Goal: Task Accomplishment & Management: Use online tool/utility

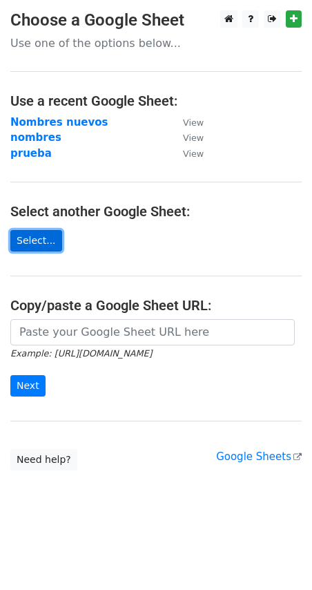
click at [48, 239] on link "Select..." at bounding box center [36, 240] width 52 height 21
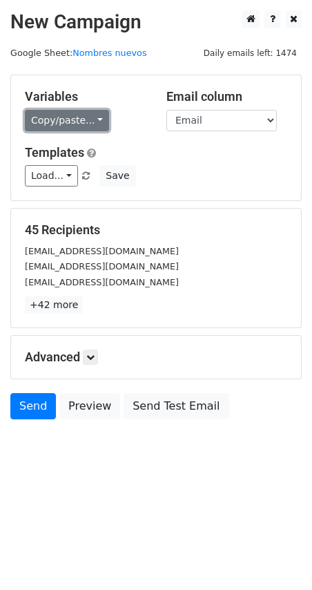
click at [66, 126] on link "Copy/paste..." at bounding box center [67, 120] width 84 height 21
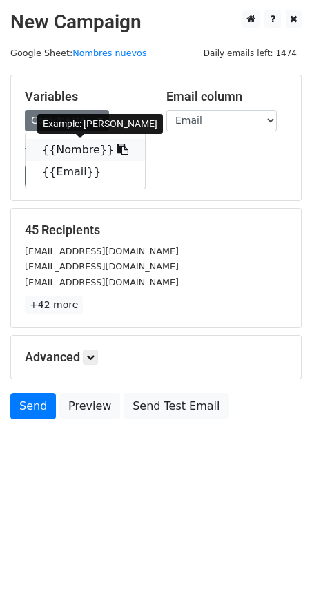
click at [89, 154] on link "{{Nombre}}" at bounding box center [86, 150] width 120 height 22
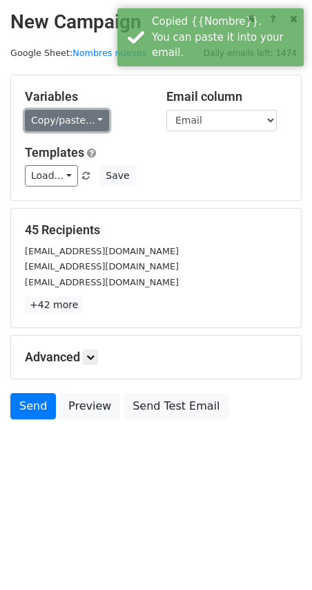
click at [62, 124] on link "Copy/paste..." at bounding box center [67, 120] width 84 height 21
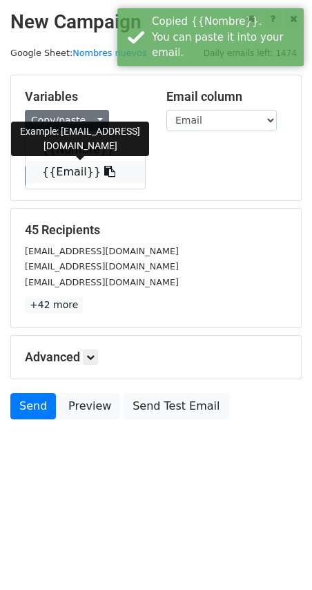
click at [66, 178] on link "{{Email}}" at bounding box center [86, 172] width 120 height 22
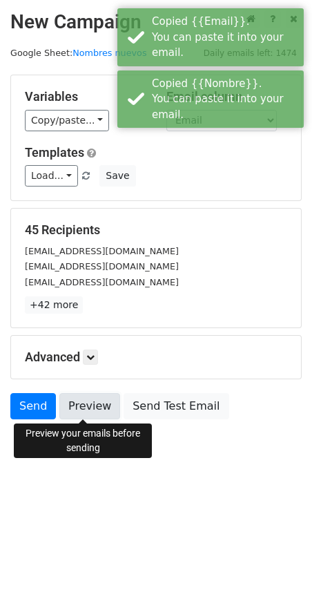
click at [95, 411] on link "Preview" at bounding box center [89, 406] width 61 height 26
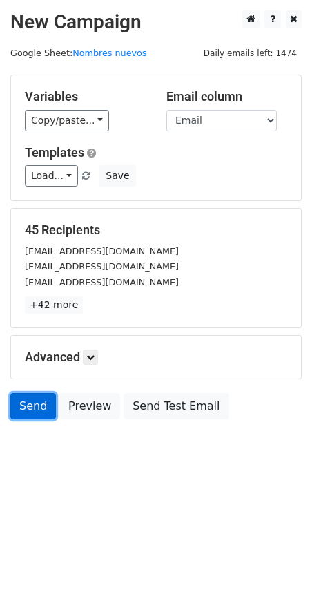
click at [34, 409] on link "Send" at bounding box center [33, 406] width 46 height 26
